Goal: Task Accomplishment & Management: Use online tool/utility

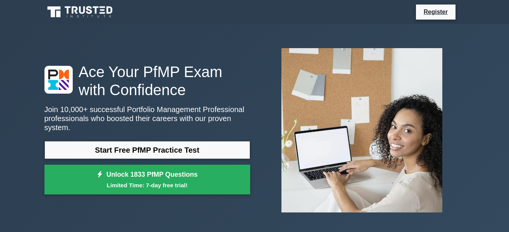
click at [169, 148] on link "Start Free PfMP Practice Test" at bounding box center [147, 150] width 206 height 18
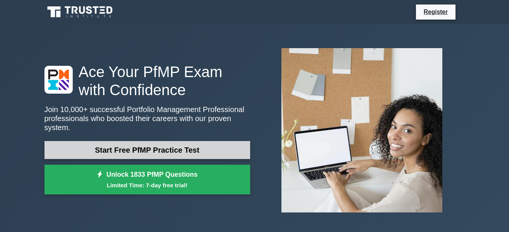
drag, startPoint x: 0, startPoint y: 0, endPoint x: 169, endPoint y: 148, distance: 224.3
click at [169, 148] on link "Start Free PfMP Practice Test" at bounding box center [147, 150] width 206 height 18
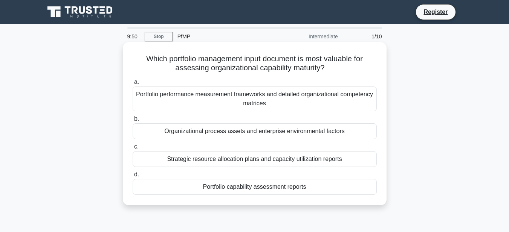
click at [380, 117] on div "b. Organizational process assets and enterprise environmental factors" at bounding box center [254, 126] width 253 height 25
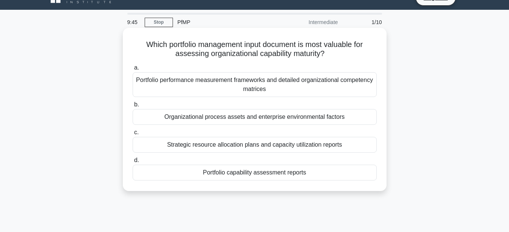
scroll to position [15, 0]
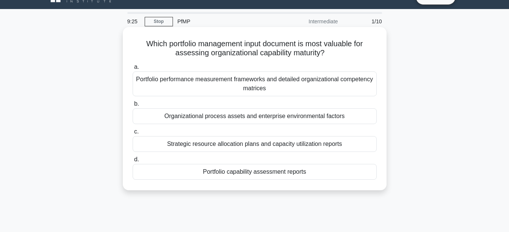
click at [152, 145] on div "Strategic resource allocation plans and capacity utilization reports" at bounding box center [254, 144] width 244 height 16
click at [132, 134] on input "c. Strategic resource allocation plans and capacity utilization reports" at bounding box center [132, 131] width 0 height 5
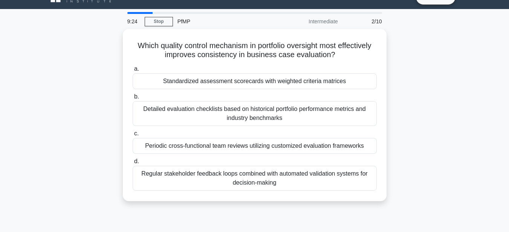
scroll to position [0, 0]
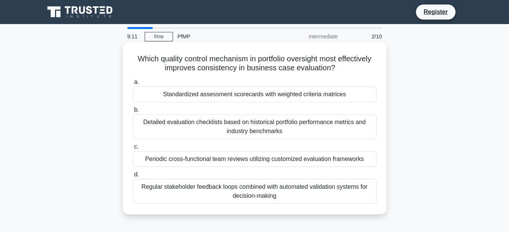
click at [221, 190] on div "Regular stakeholder feedback loops combined with automated validation systems f…" at bounding box center [254, 191] width 244 height 25
click at [132, 177] on input "d. Regular stakeholder feedback loops combined with automated validation system…" at bounding box center [132, 174] width 0 height 5
